Goal: Information Seeking & Learning: Check status

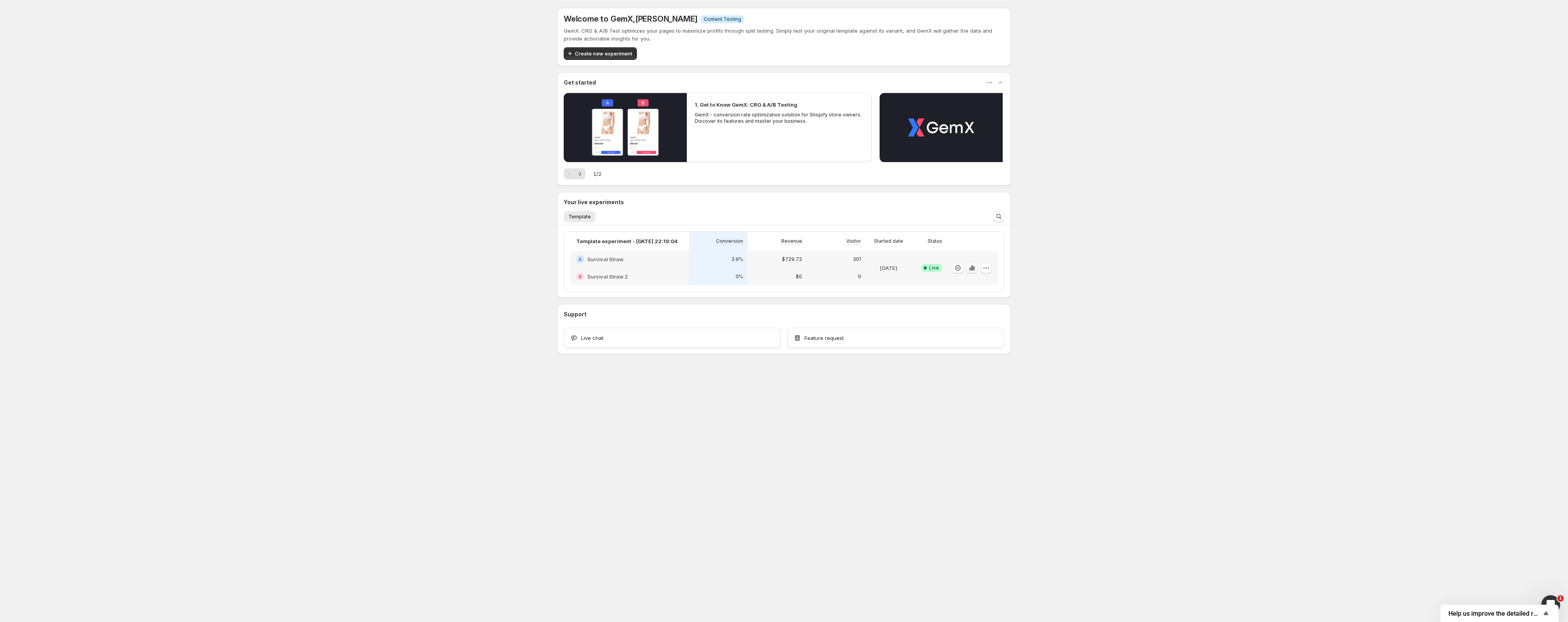
click at [970, 265] on icon "button" at bounding box center [972, 268] width 8 height 8
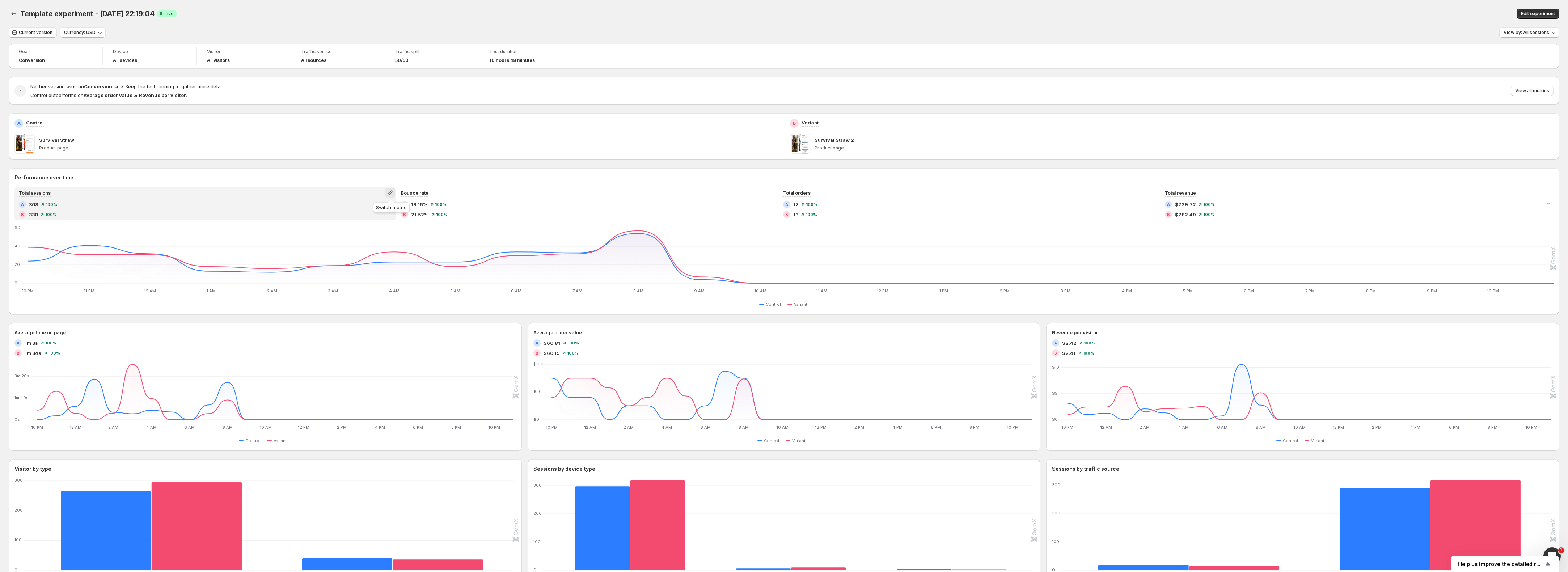
click at [391, 192] on icon "button" at bounding box center [390, 193] width 7 height 7
click at [375, 221] on span "Conversion rate" at bounding box center [359, 220] width 37 height 6
